Goal: Task Accomplishment & Management: Manage account settings

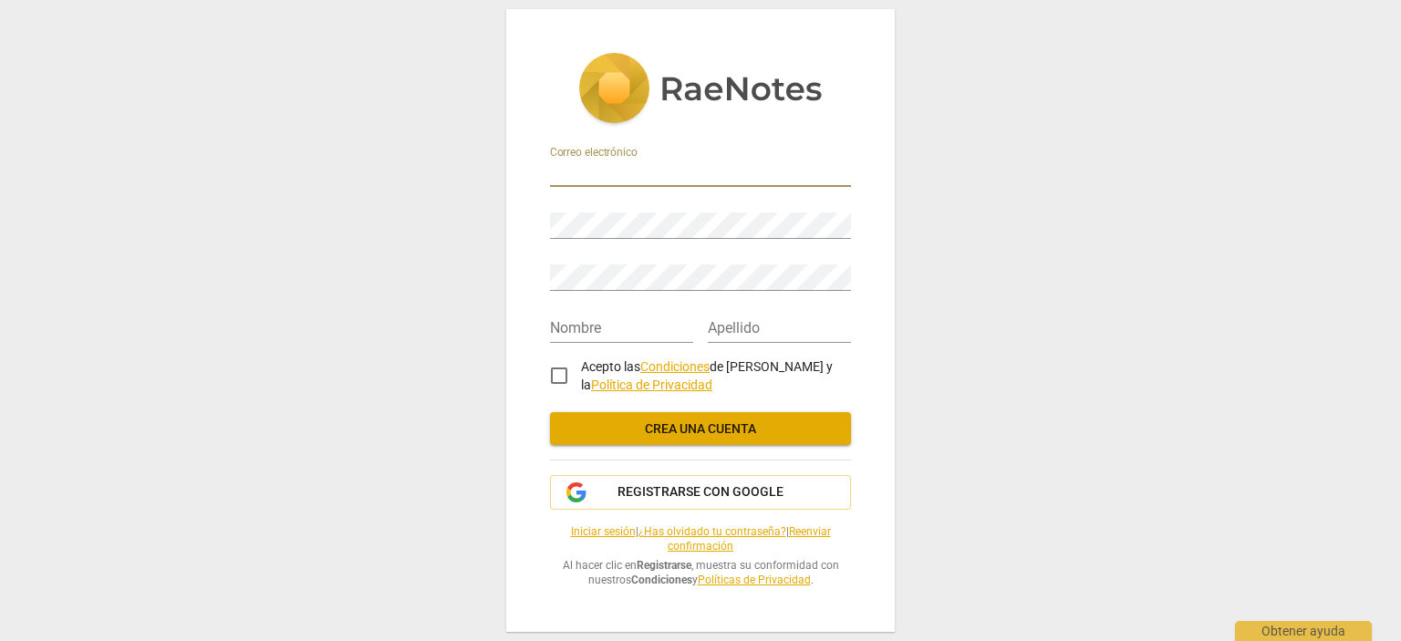
click at [599, 163] on input "email" at bounding box center [700, 174] width 301 height 26
paste input "[EMAIL_ADDRESS][DOMAIN_NAME]"
type input "[EMAIL_ADDRESS][DOMAIN_NAME]"
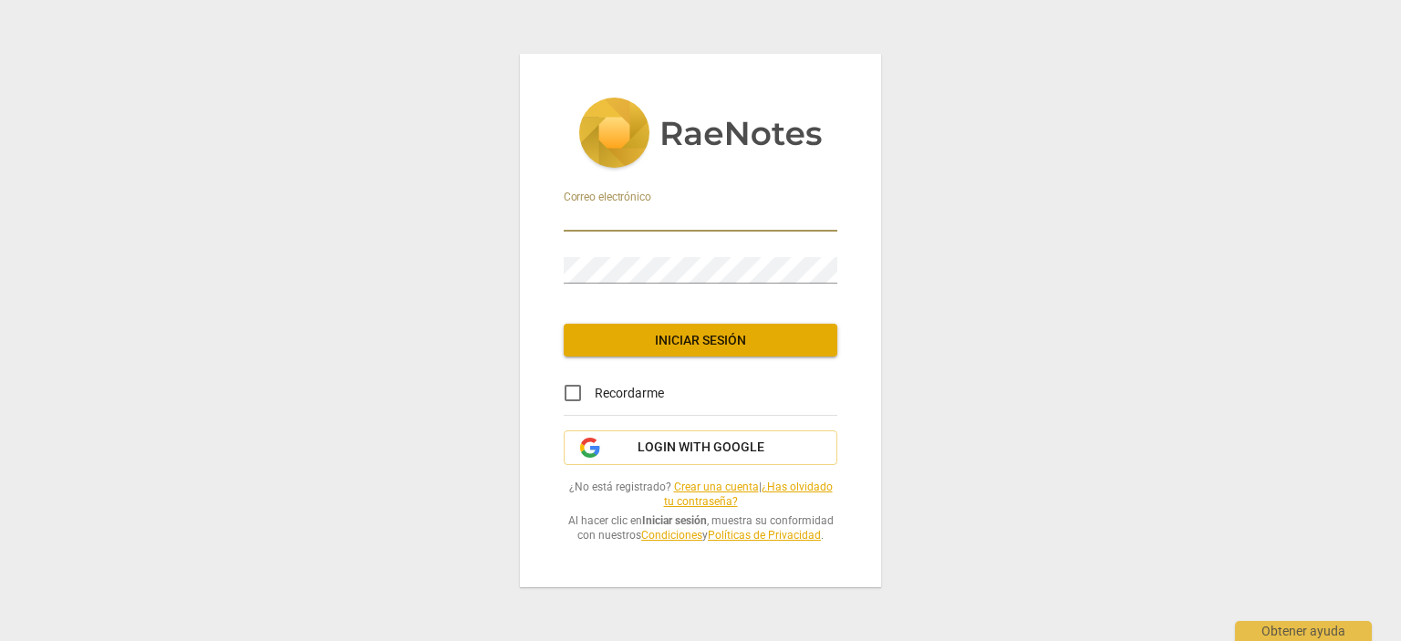
click at [633, 209] on input "email" at bounding box center [701, 218] width 274 height 26
paste input "[EMAIL_ADDRESS][DOMAIN_NAME]"
type input "[EMAIL_ADDRESS][DOMAIN_NAME]"
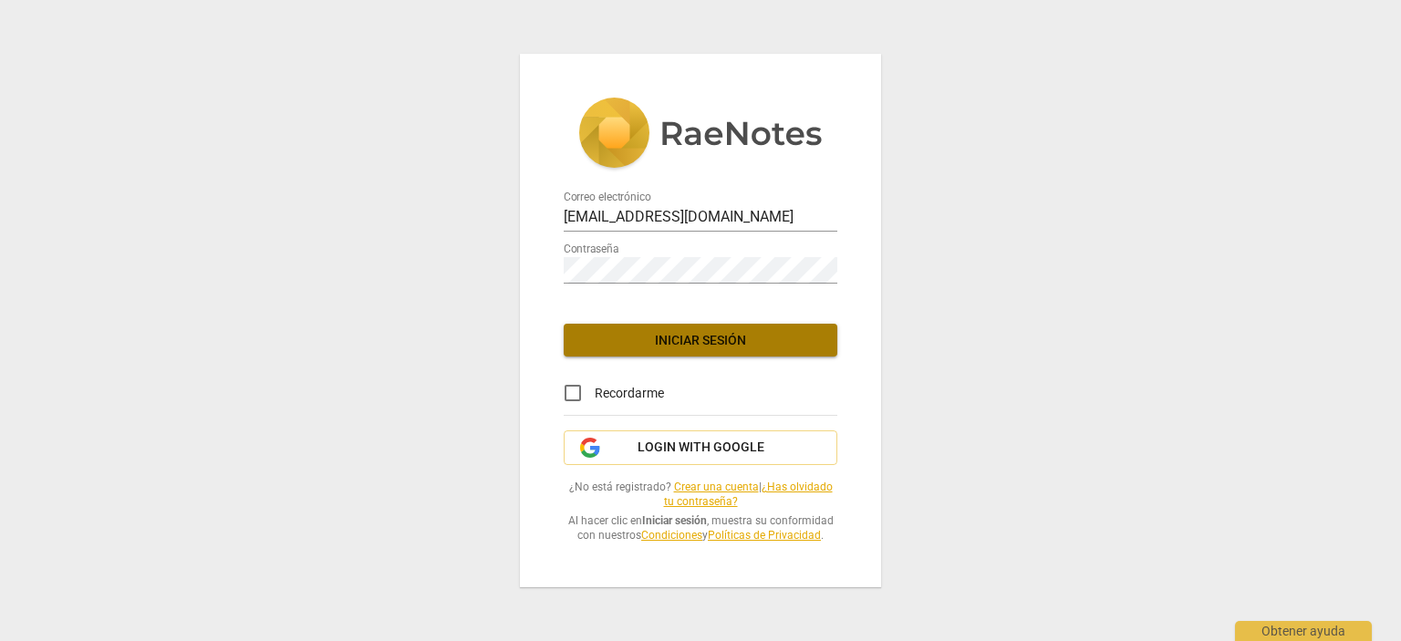
click at [712, 334] on span "Iniciar sesión" at bounding box center [700, 341] width 244 height 18
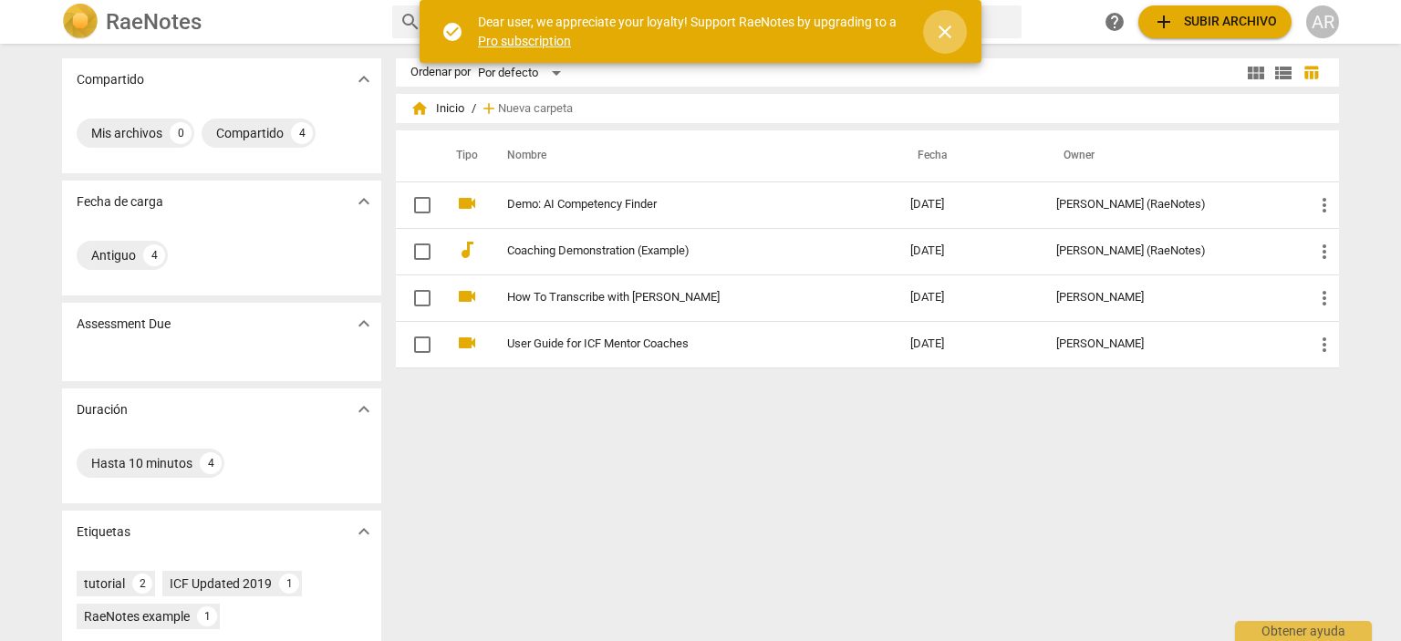
click at [947, 30] on span "close" at bounding box center [945, 32] width 22 height 22
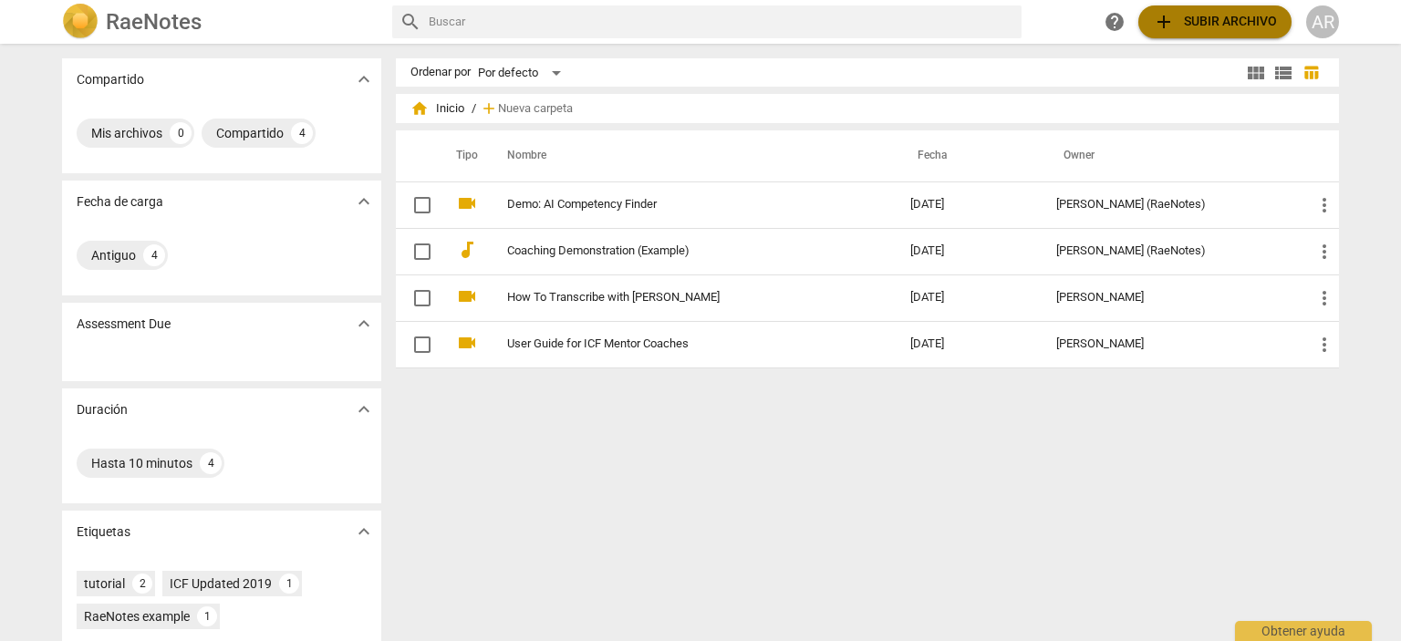
click at [1237, 18] on span "add Subir archivo" at bounding box center [1215, 22] width 124 height 22
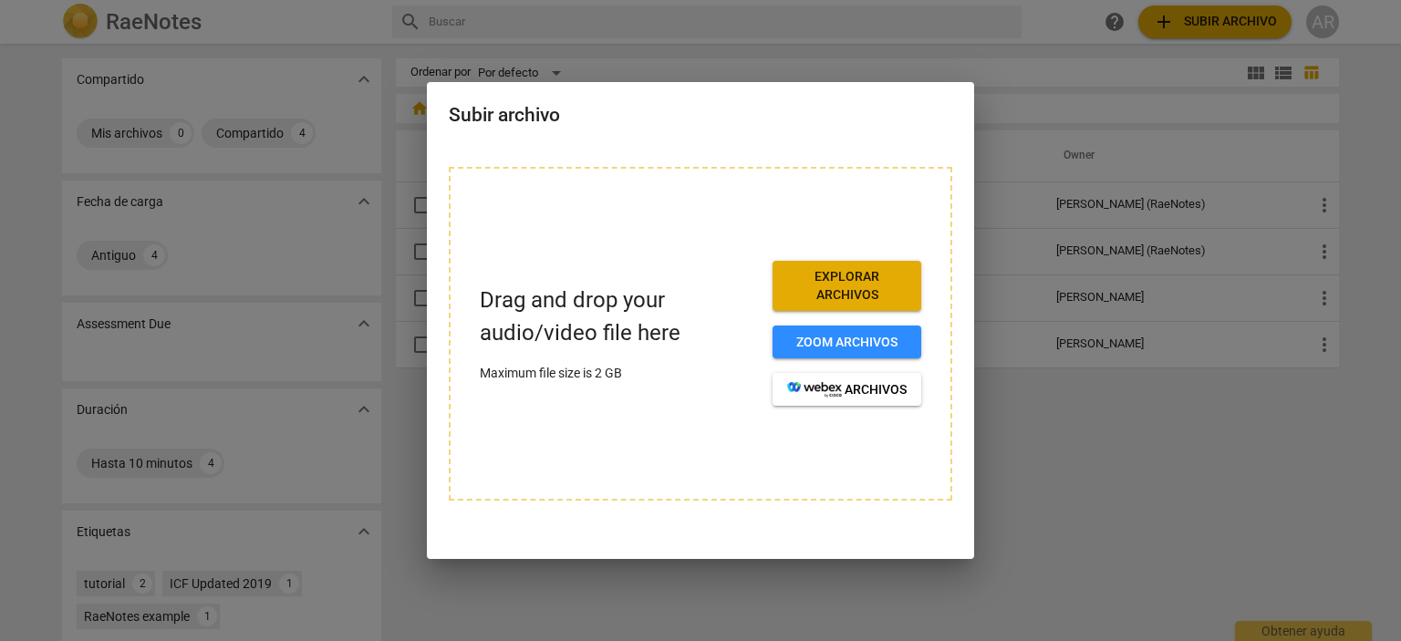
click at [1064, 448] on div at bounding box center [700, 320] width 1401 height 641
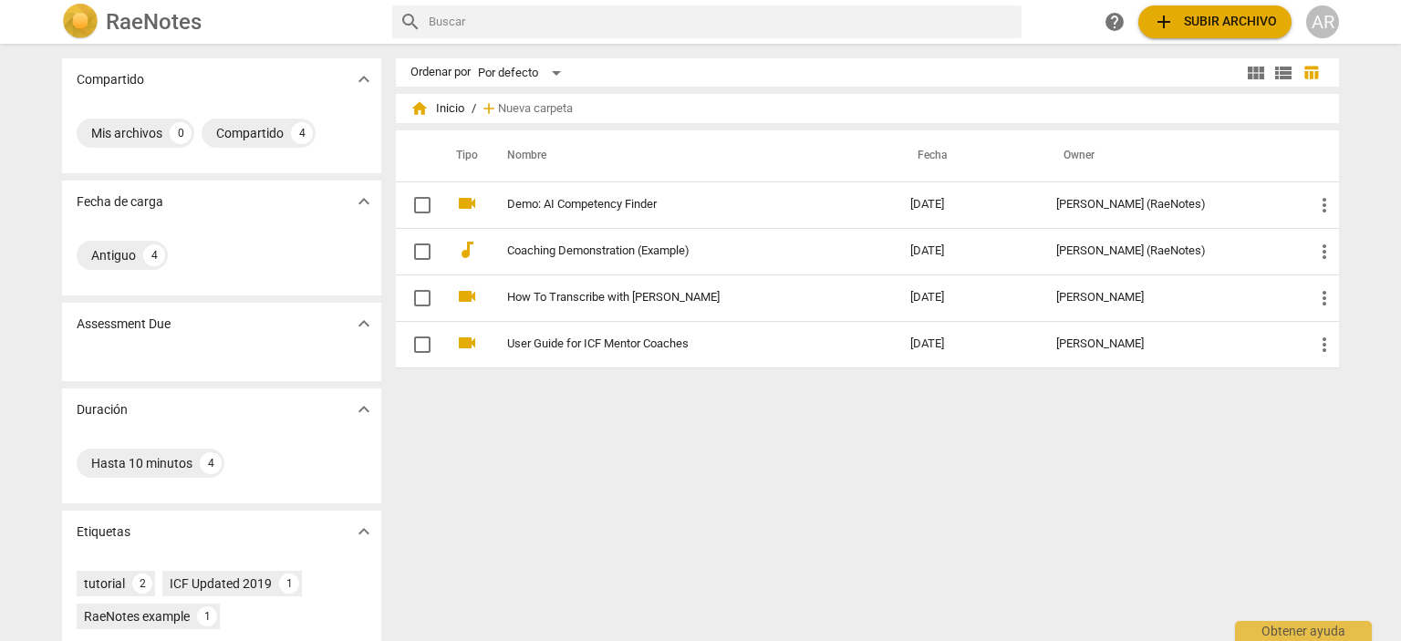
click at [1064, 448] on div at bounding box center [700, 320] width 1401 height 641
click at [1218, 25] on span "add Subir archivo" at bounding box center [1215, 22] width 124 height 22
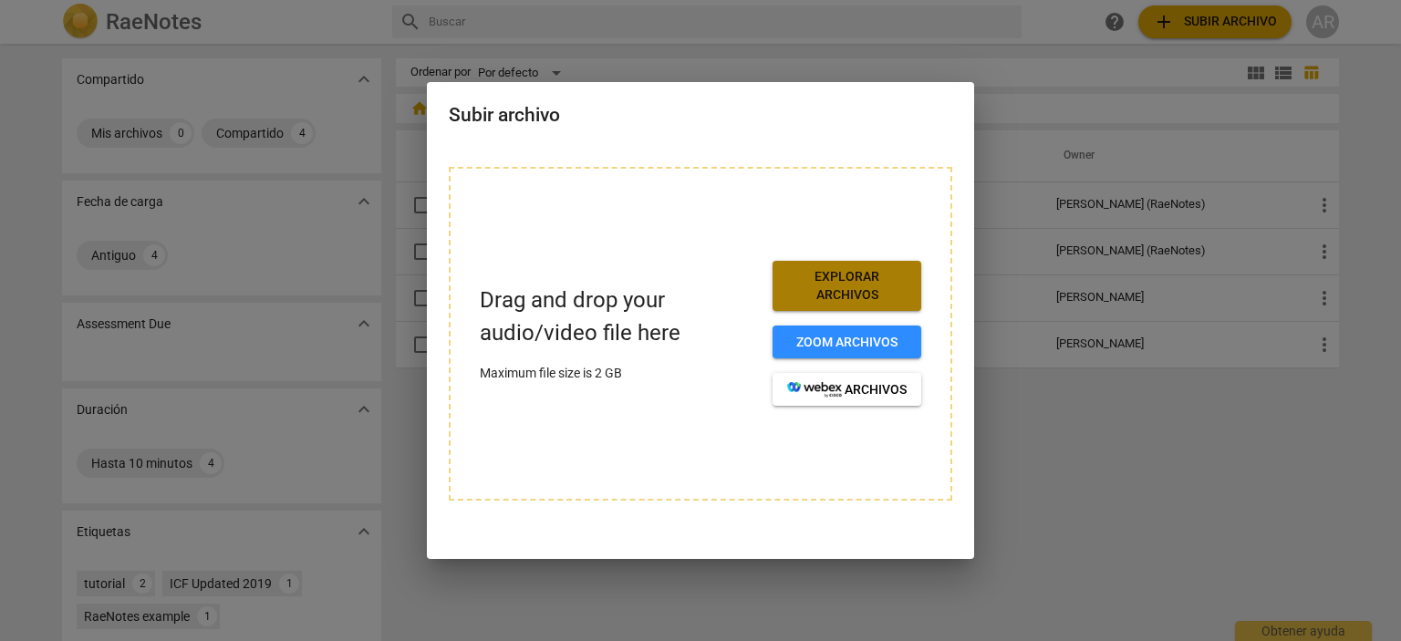
click at [849, 287] on span "Explorar archivos" at bounding box center [846, 286] width 119 height 36
click at [1240, 448] on div at bounding box center [700, 320] width 1401 height 641
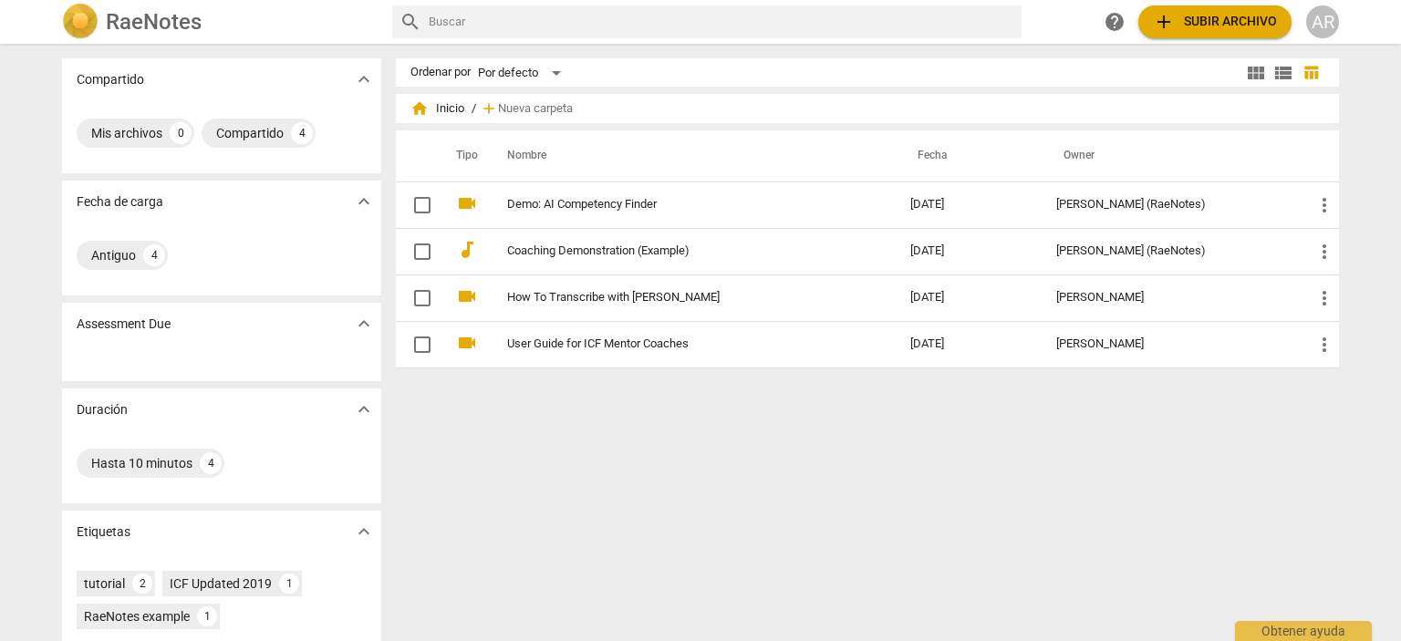
click at [1240, 448] on div at bounding box center [700, 320] width 1401 height 641
click at [248, 135] on div "Compartido" at bounding box center [249, 133] width 67 height 18
click at [109, 257] on div "Antiguo" at bounding box center [113, 255] width 45 height 18
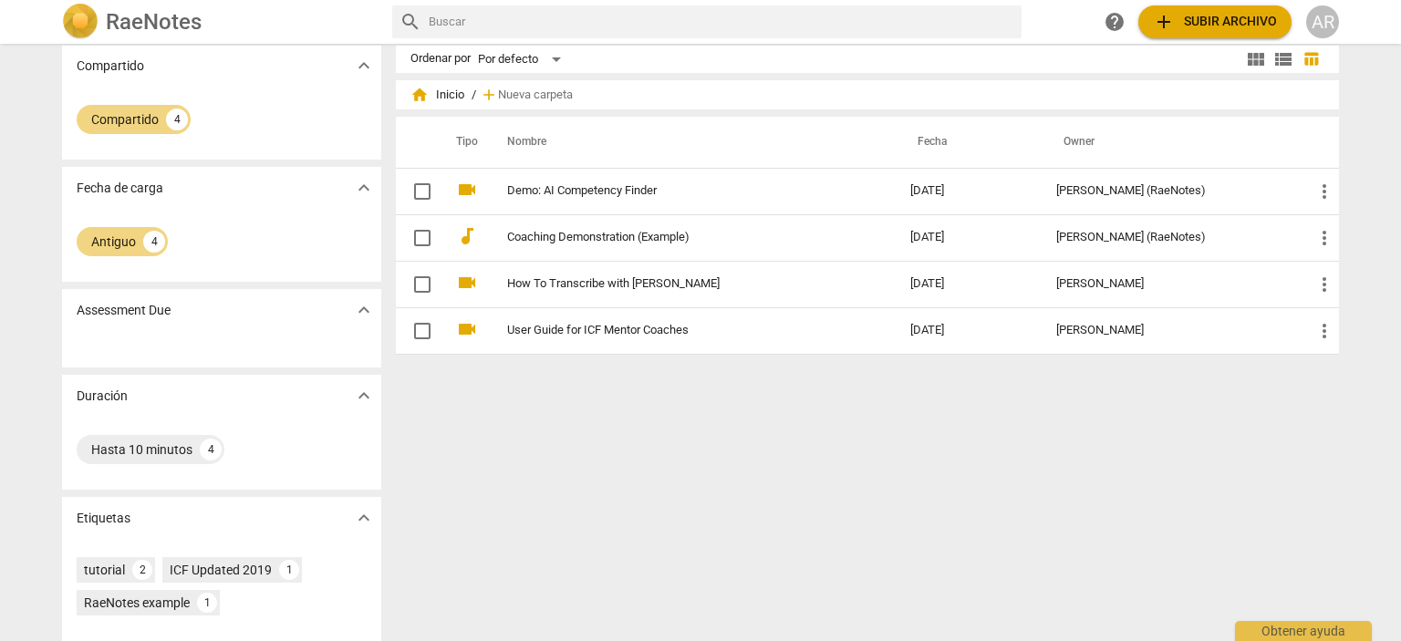
click at [0, 368] on div "Compartido expand_more Compartido 4 Fecha de carga expand_more Antiguo 4 Assess…" at bounding box center [700, 344] width 1401 height 596
click at [0, 343] on div "Compartido expand_more Compartido 4 Fecha de carga expand_more Antiguo 4 Assess…" at bounding box center [700, 344] width 1401 height 596
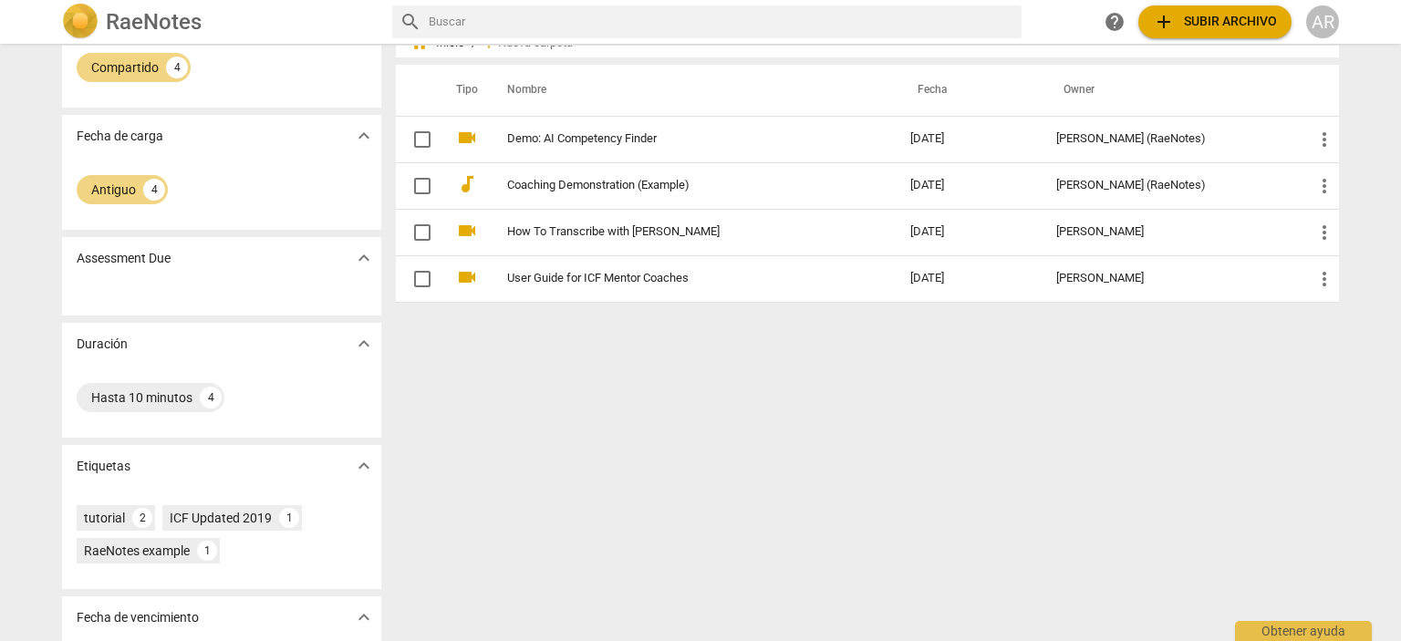
scroll to position [142, 0]
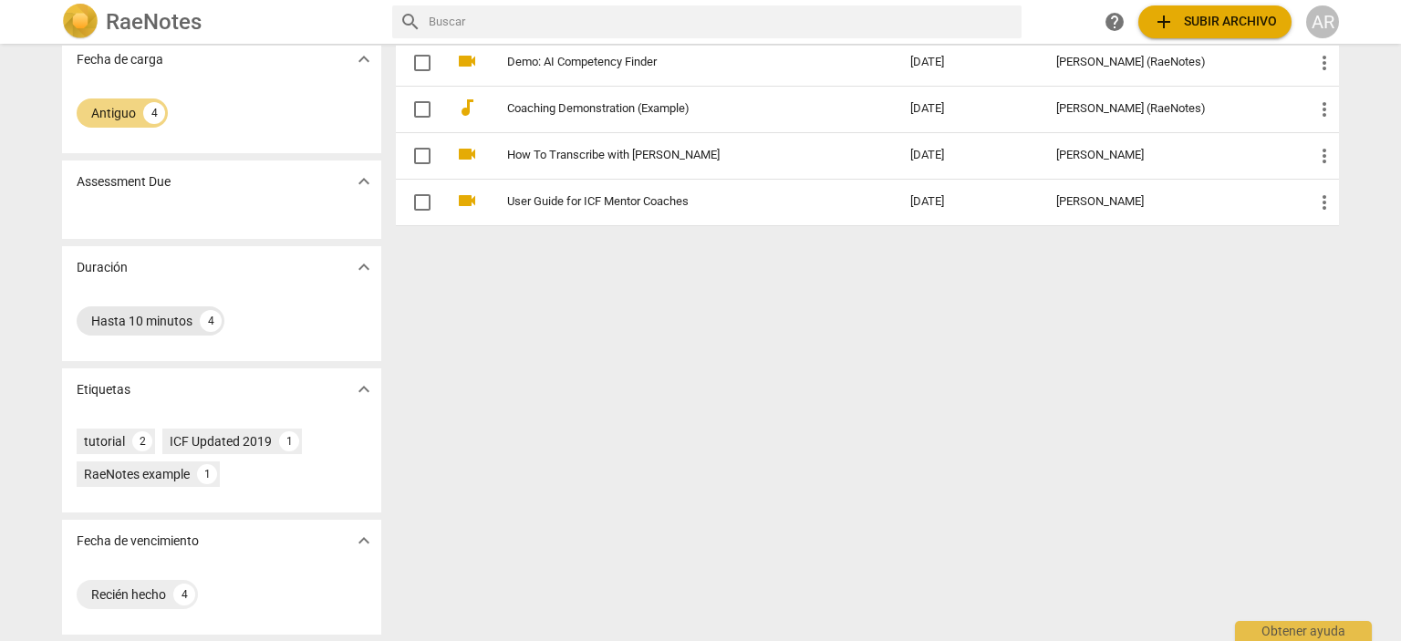
click at [148, 322] on div "Hasta 10 minutos" at bounding box center [141, 321] width 101 height 18
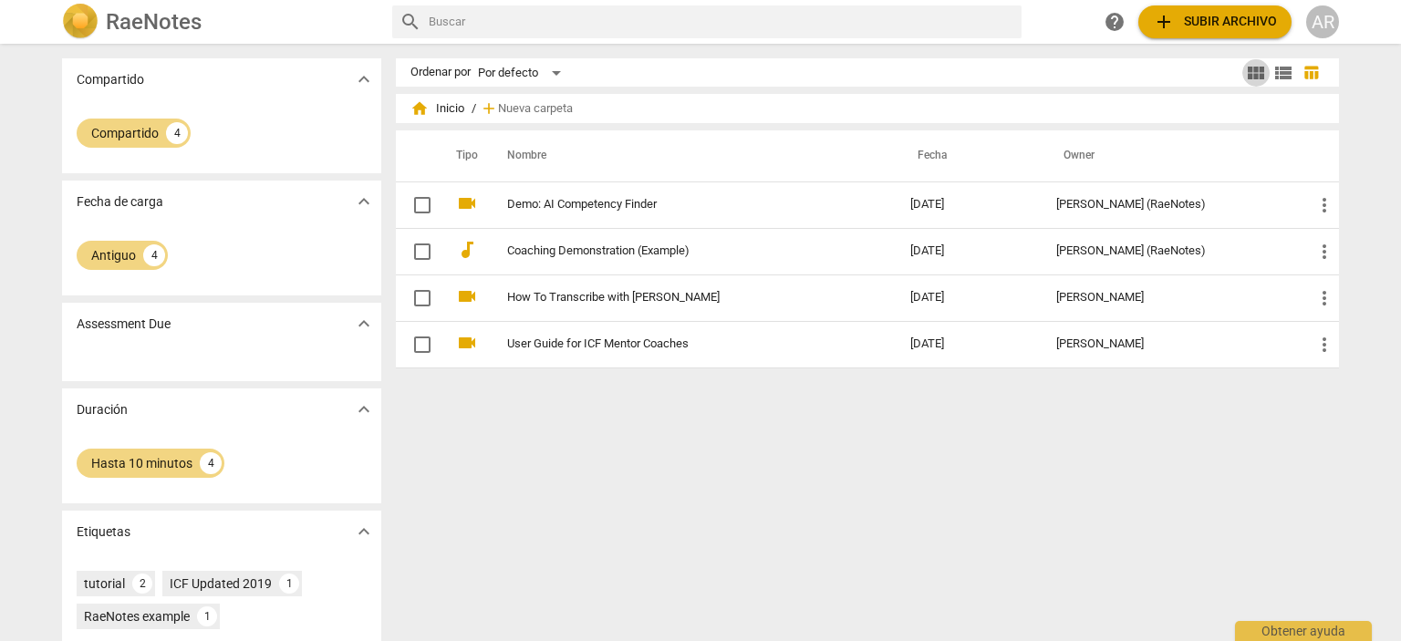
click at [1253, 74] on span "view_module" at bounding box center [1256, 73] width 22 height 22
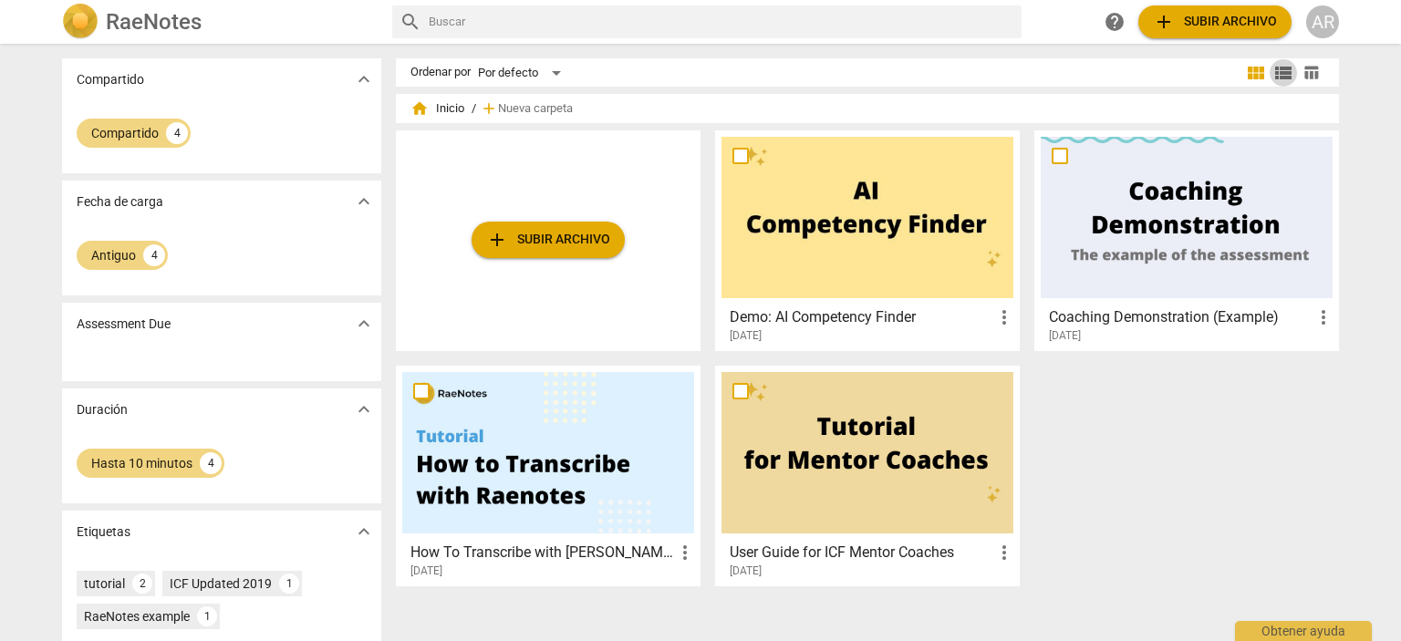
click at [1278, 74] on span "view_list" at bounding box center [1283, 73] width 22 height 22
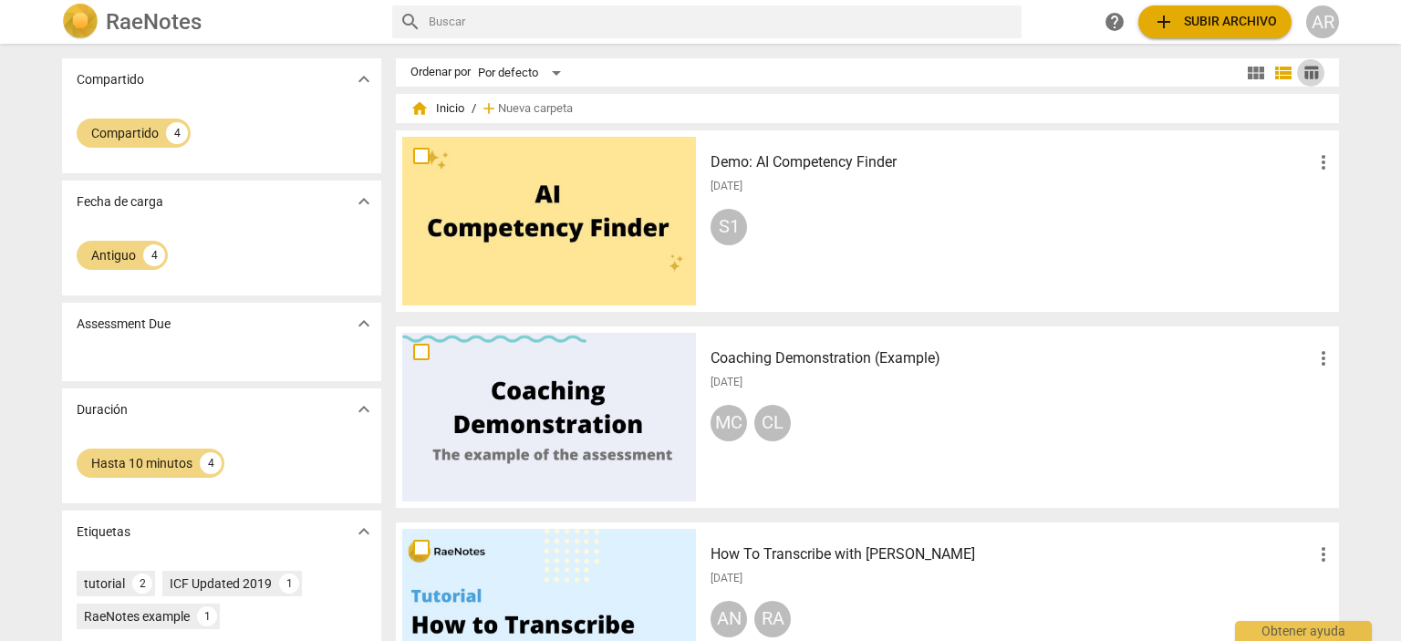
click at [1305, 73] on span "table_chart" at bounding box center [1310, 72] width 17 height 17
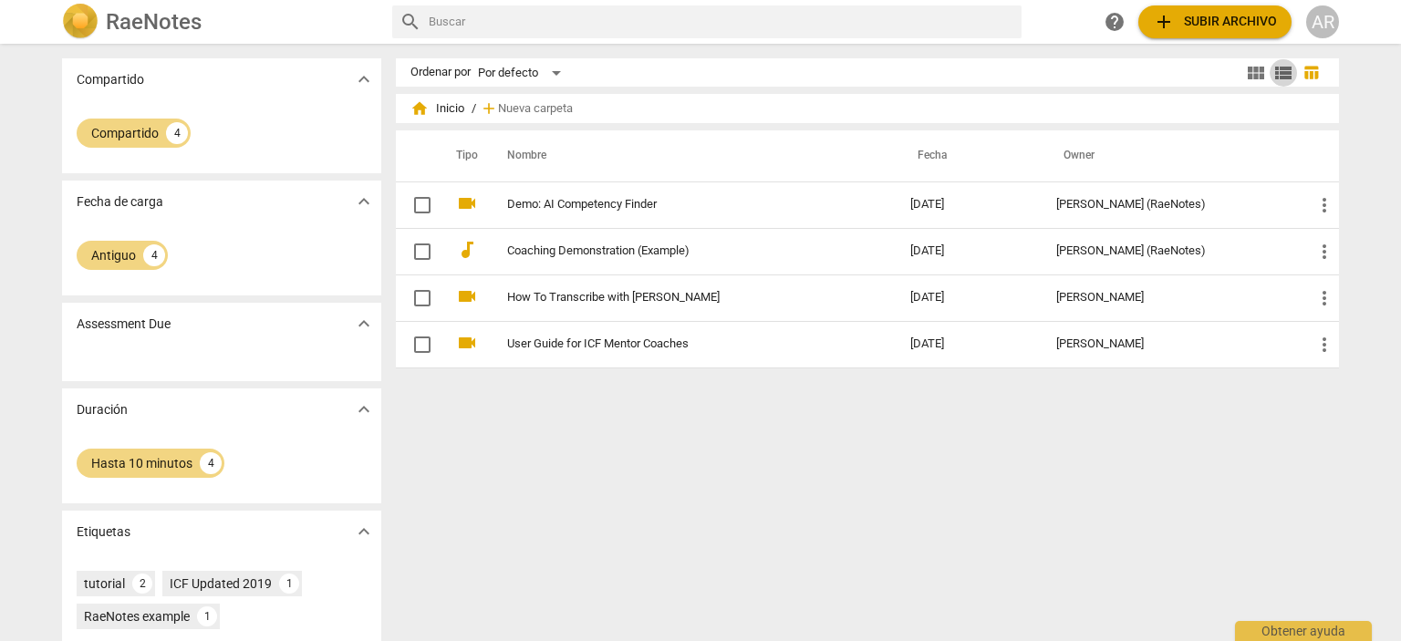
click at [1280, 70] on span "view_list" at bounding box center [1283, 73] width 22 height 22
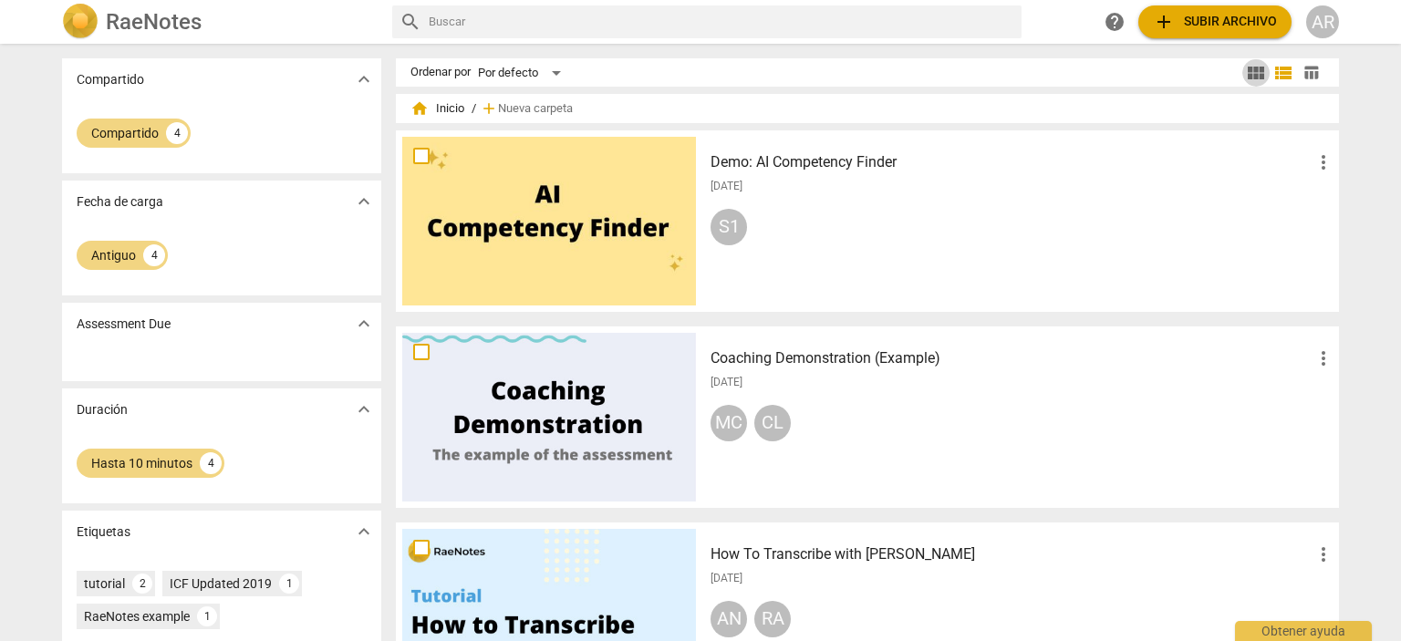
click at [1253, 69] on span "view_module" at bounding box center [1256, 73] width 22 height 22
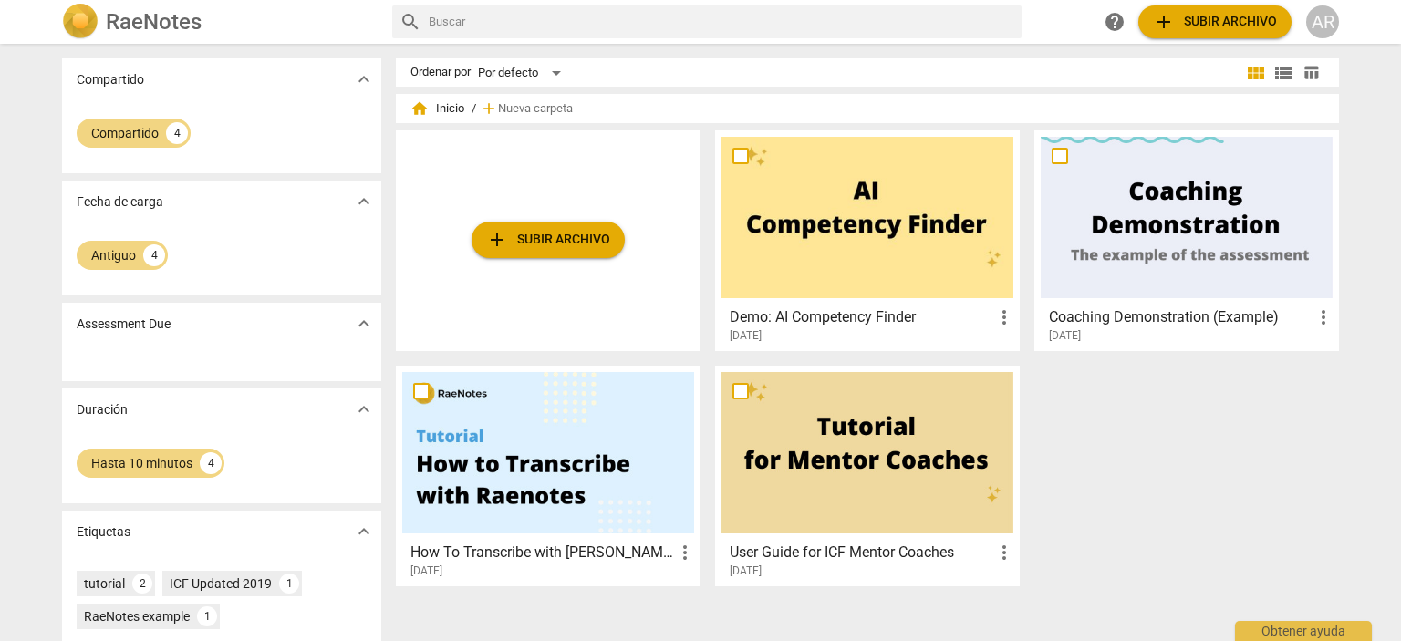
click at [1169, 225] on div at bounding box center [1187, 217] width 292 height 161
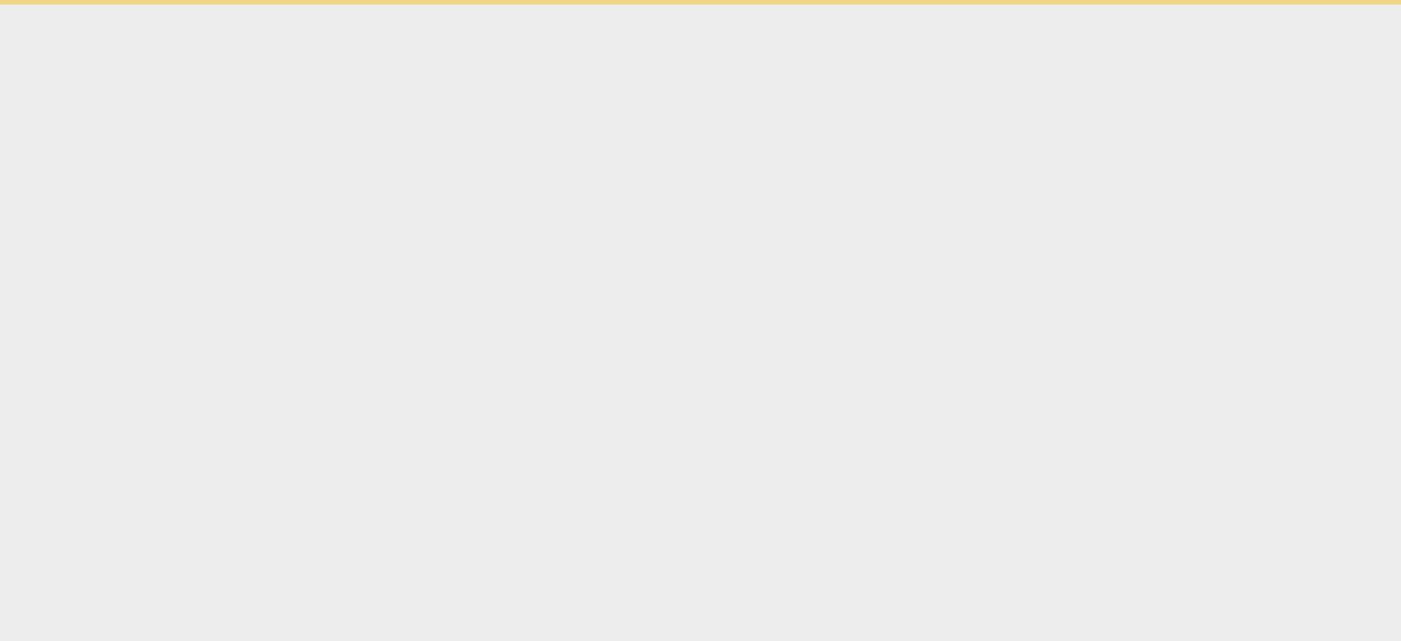
click at [1169, 5] on html "Obtener ayuda" at bounding box center [700, 2] width 1401 height 5
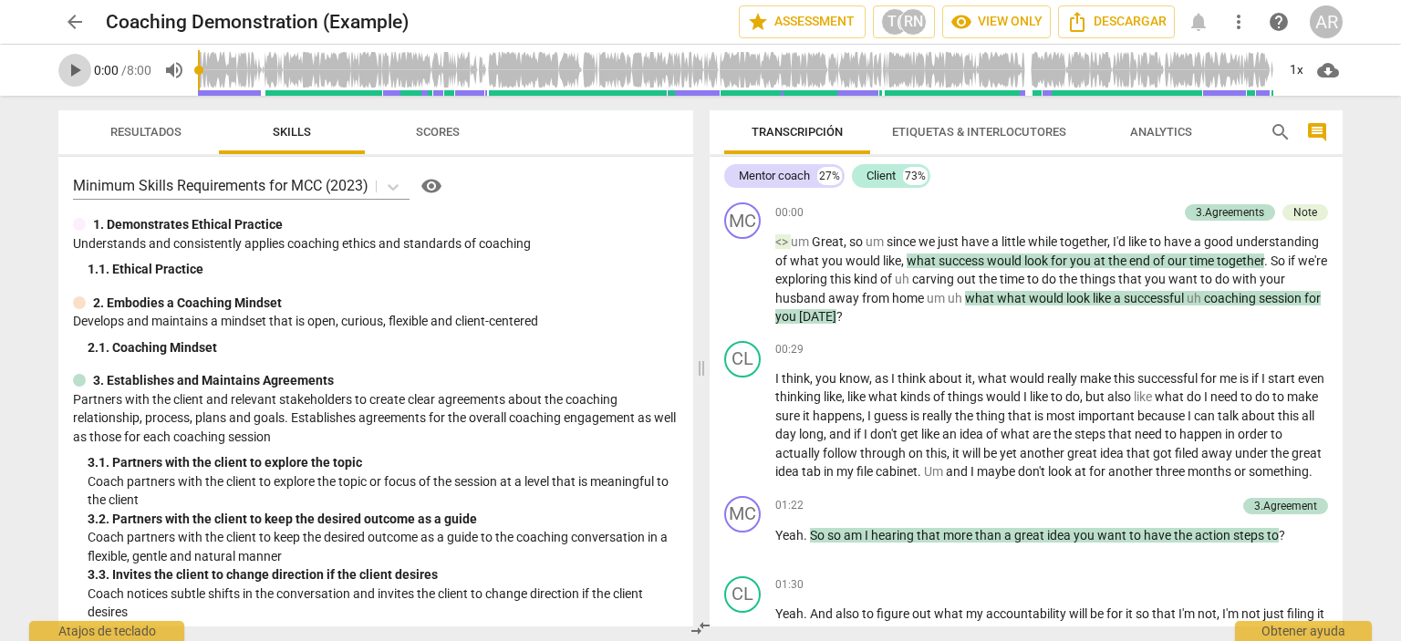
click at [69, 72] on span "play_arrow" at bounding box center [75, 70] width 22 height 22
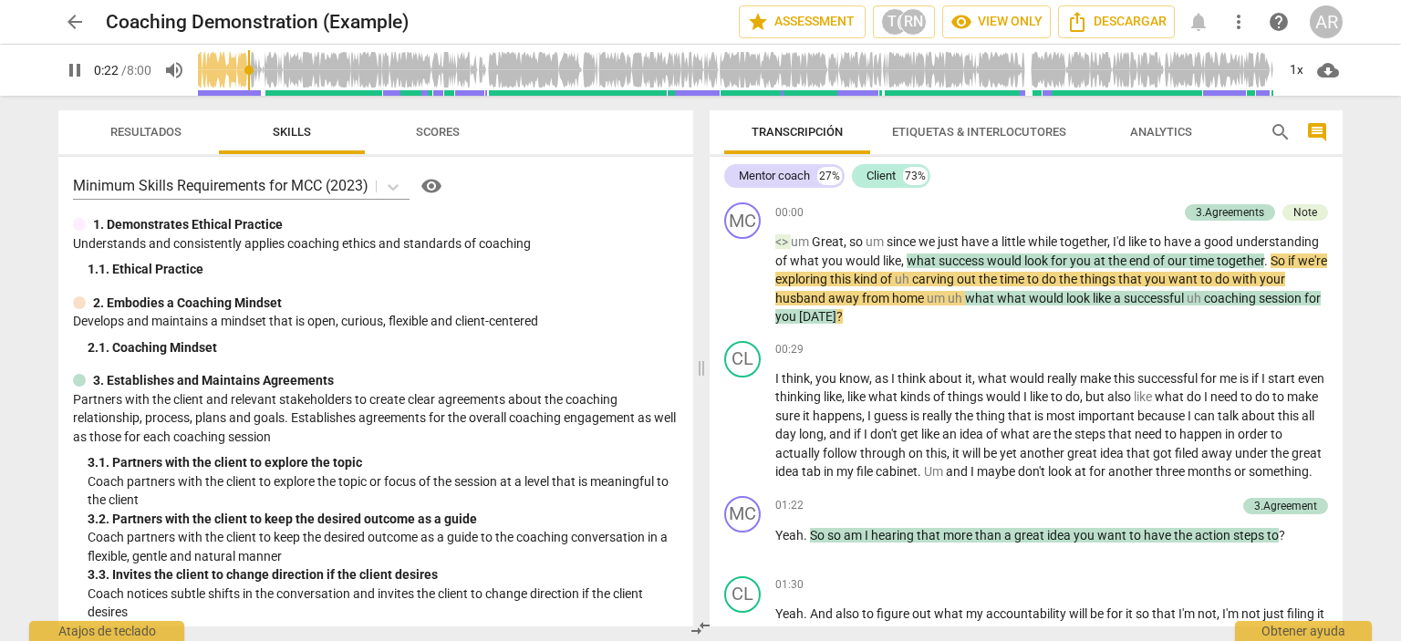
click at [656, 224] on div "1. Demonstrates Ethical Practice" at bounding box center [376, 224] width 606 height 19
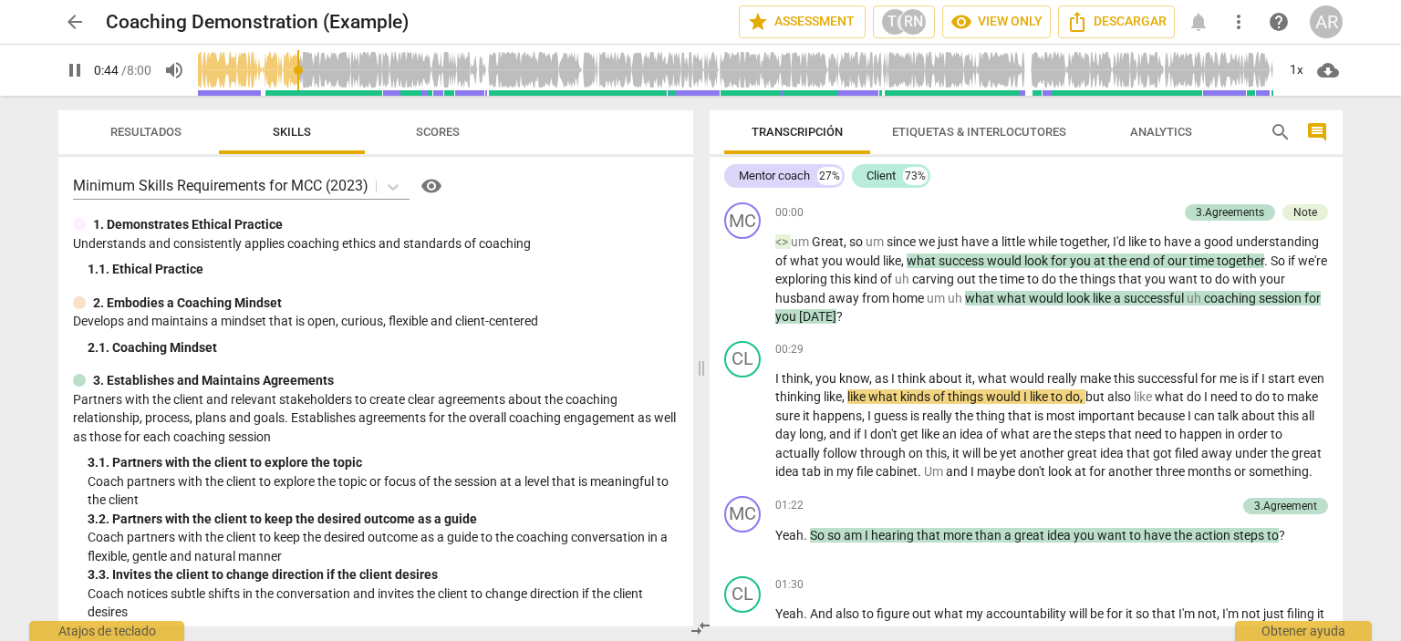
click at [987, 127] on span "Etiquetas & Interlocutores" at bounding box center [979, 132] width 174 height 14
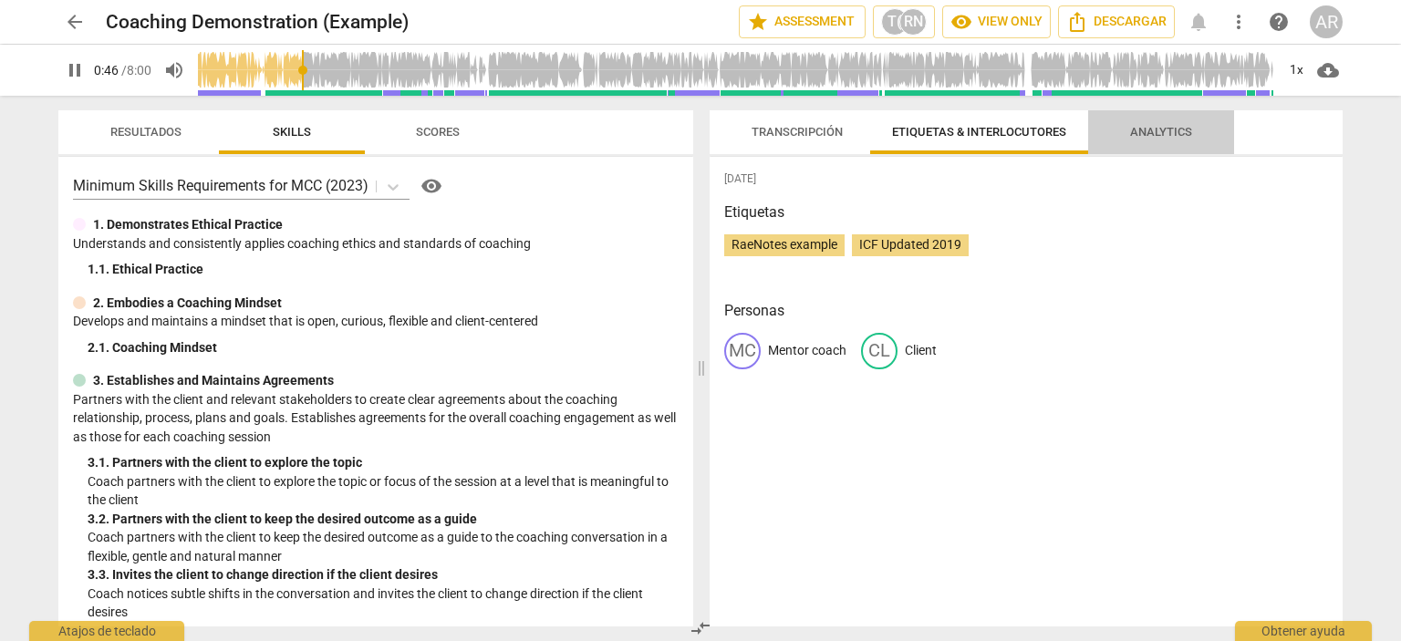
click at [1152, 130] on span "Analytics" at bounding box center [1161, 132] width 62 height 14
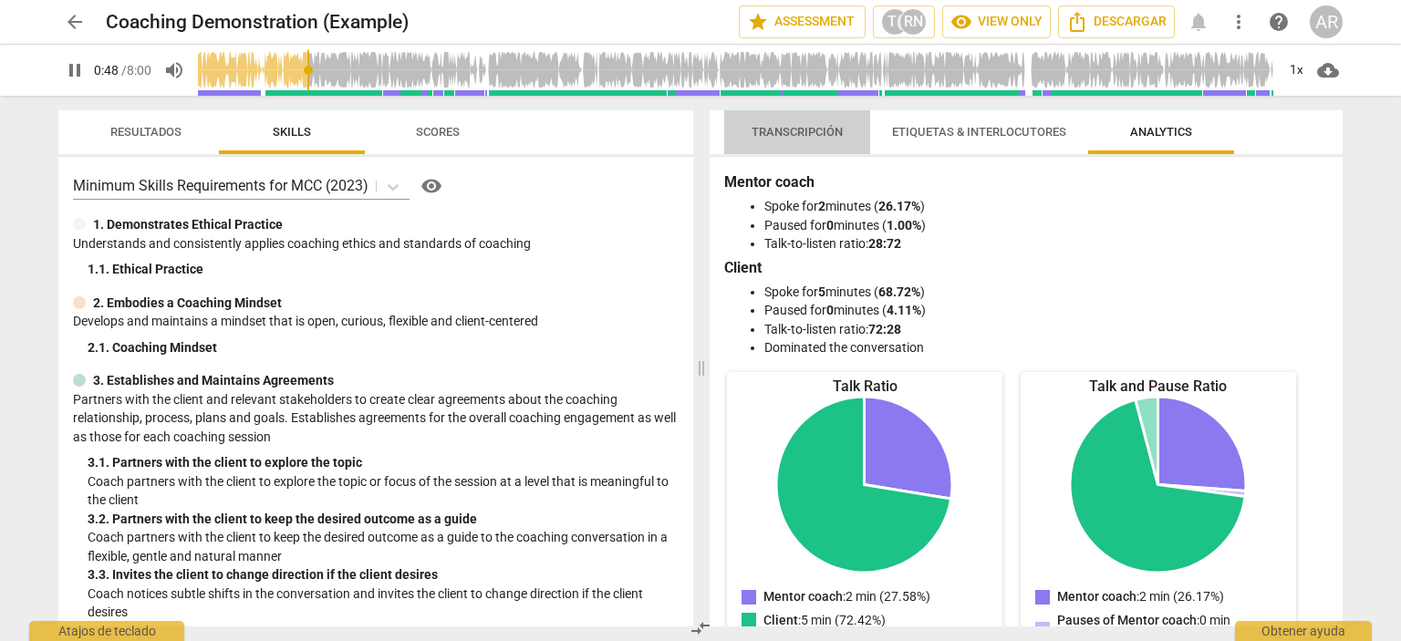
click at [814, 128] on span "Transcripción" at bounding box center [797, 132] width 91 height 14
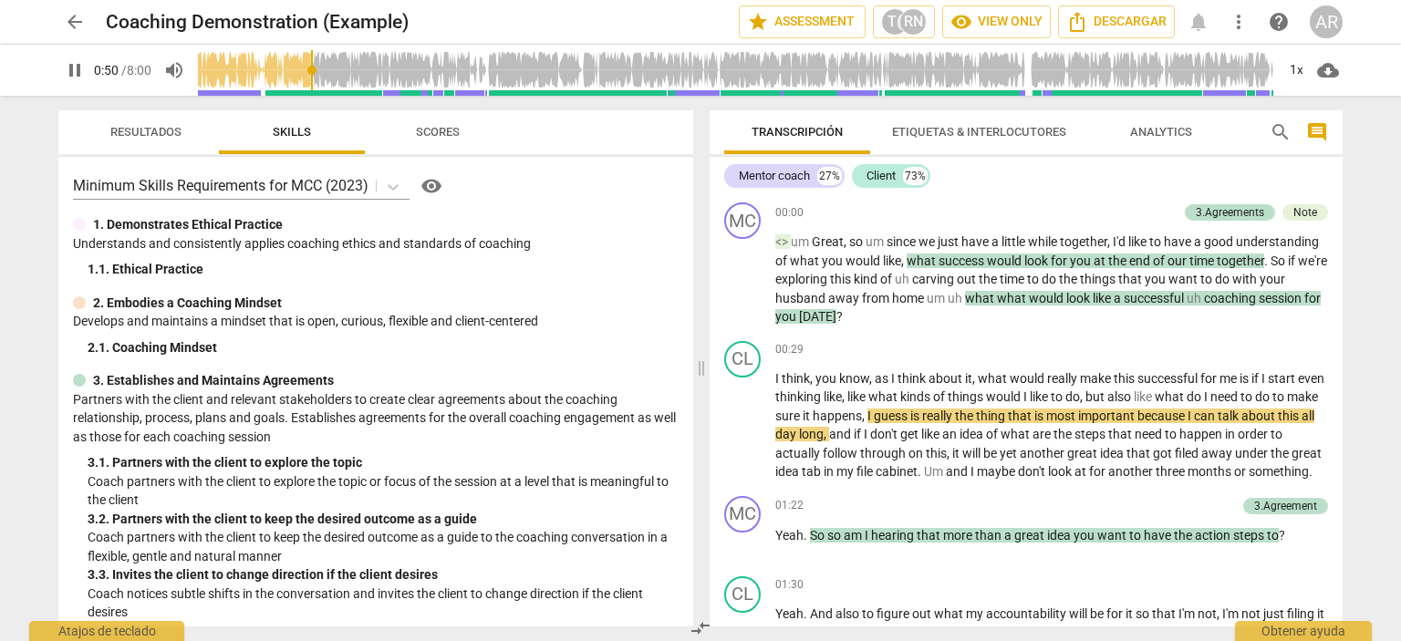
click at [1325, 31] on div "AR" at bounding box center [1326, 21] width 33 height 33
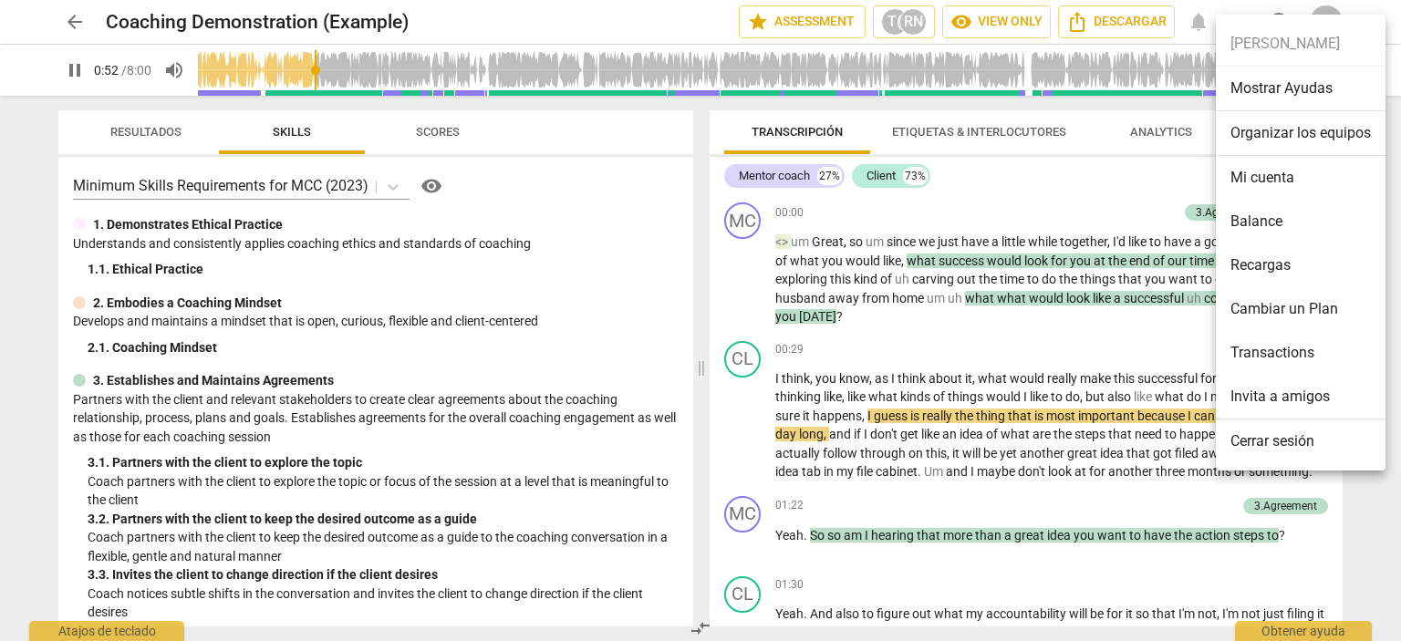
type input "52"
click at [1267, 442] on li "Cerrar sesión" at bounding box center [1301, 442] width 170 height 44
